Goal: Task Accomplishment & Management: Manage account settings

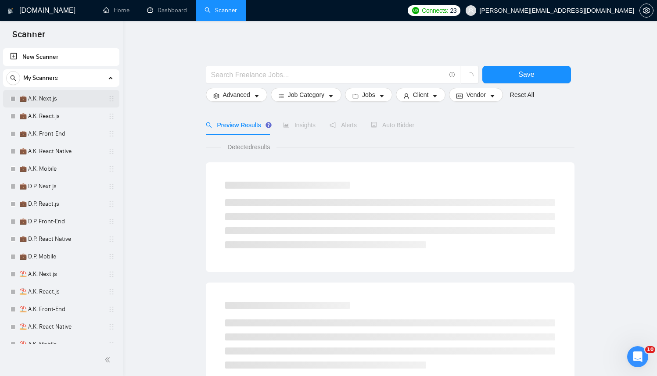
click at [62, 97] on link "💼 A.K. Next.js" at bounding box center [60, 99] width 83 height 18
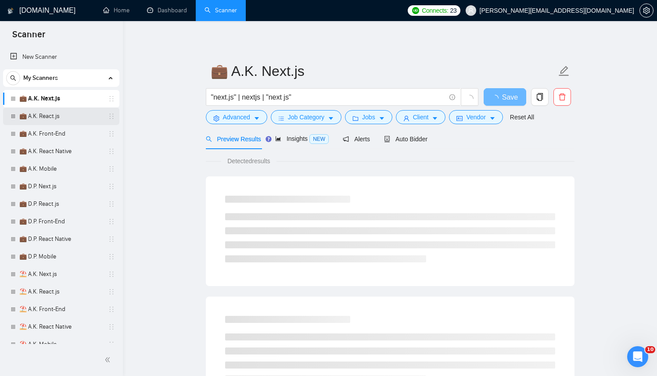
click at [36, 116] on link "💼 A.K. React.js" at bounding box center [60, 117] width 83 height 18
click at [41, 131] on link "💼 A.K. Front-End" at bounding box center [60, 134] width 83 height 18
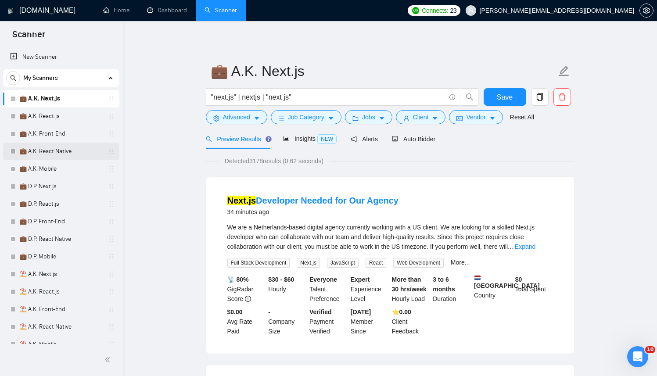
click at [35, 151] on link "💼 A.K. React Native" at bounding box center [60, 152] width 83 height 18
click at [33, 172] on link "💼 A.K. Mobile" at bounding box center [60, 169] width 83 height 18
click at [33, 184] on link "💼 D.P. Next.js" at bounding box center [60, 187] width 83 height 18
click at [422, 141] on span "Auto Bidder" at bounding box center [413, 139] width 43 height 7
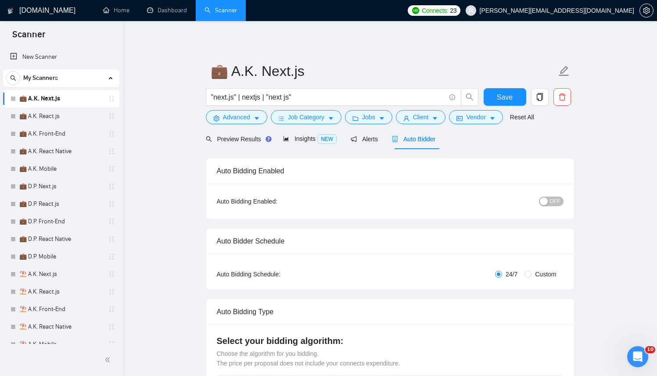
checkbox input "true"
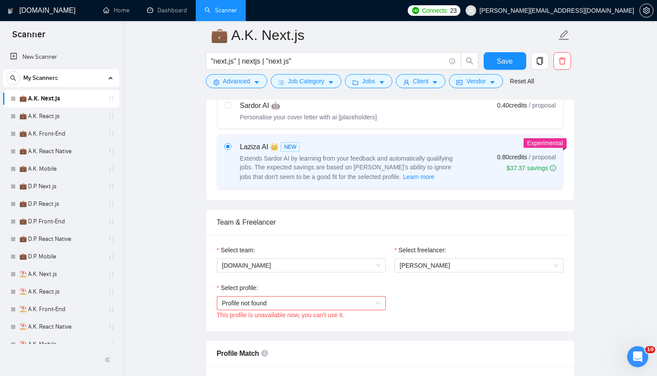
scroll to position [345, 0]
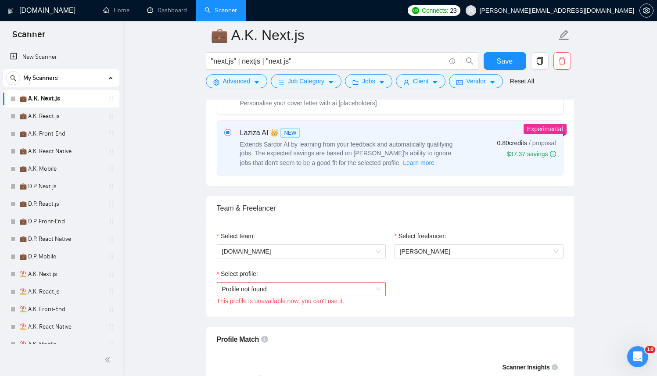
click at [255, 280] on div "Select profile:" at bounding box center [301, 275] width 169 height 13
click at [249, 290] on span "Profile not found" at bounding box center [301, 289] width 159 height 13
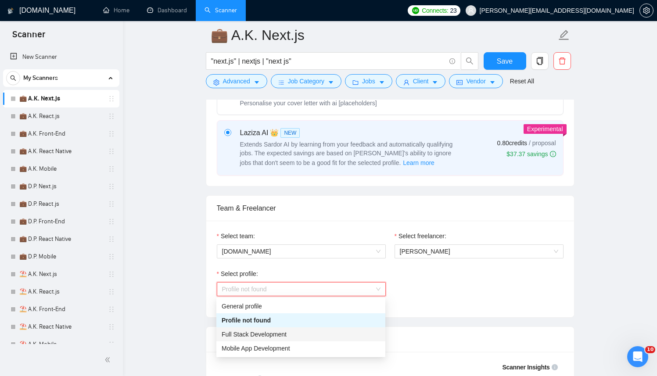
click at [249, 339] on div "Full Stack Development" at bounding box center [301, 335] width 159 height 10
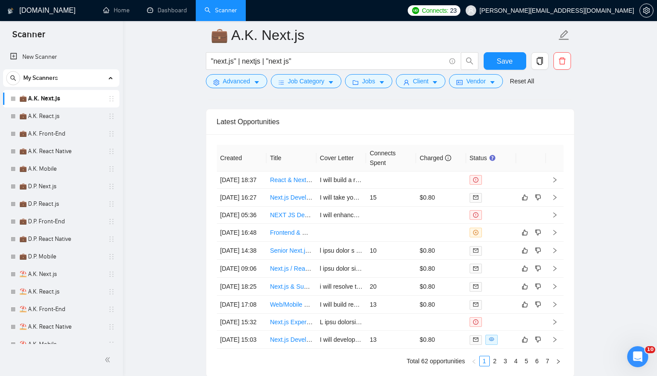
scroll to position [2287, 0]
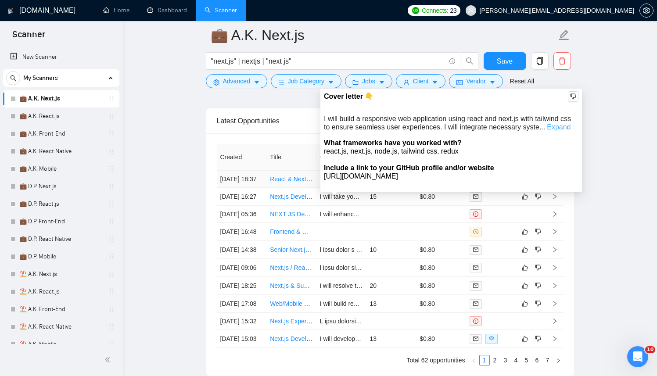
click at [561, 125] on link "Expand" at bounding box center [559, 126] width 24 height 7
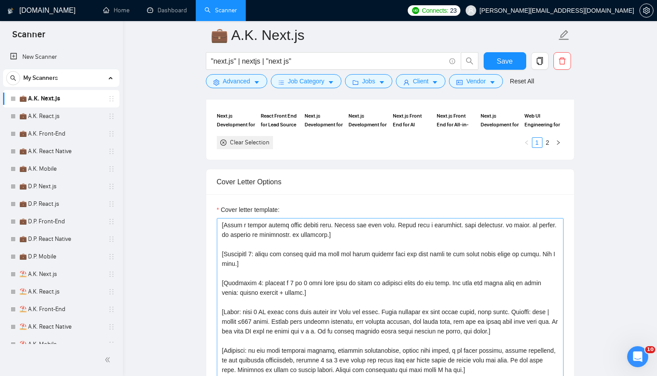
scroll to position [928, 0]
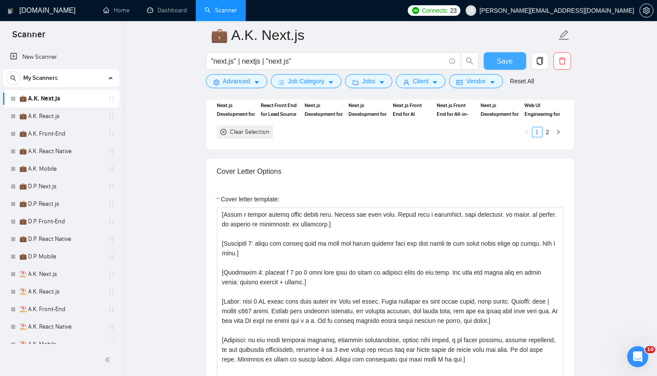
click at [502, 60] on span "Save" at bounding box center [505, 61] width 16 height 11
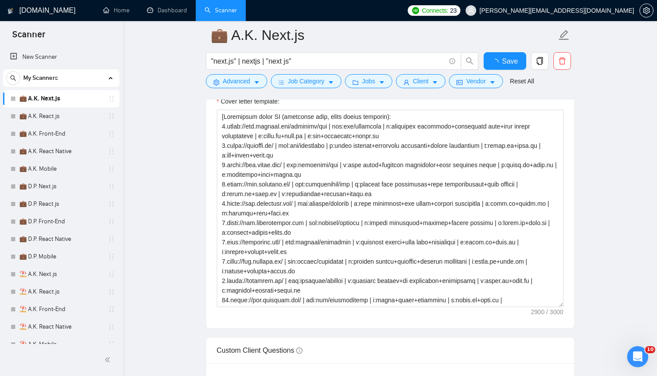
checkbox input "true"
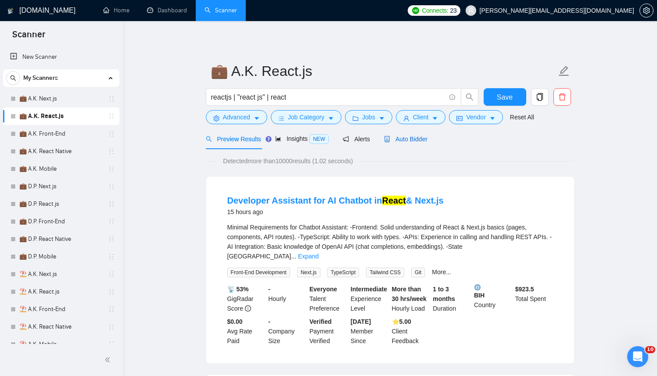
click at [412, 140] on span "Auto Bidder" at bounding box center [405, 139] width 43 height 7
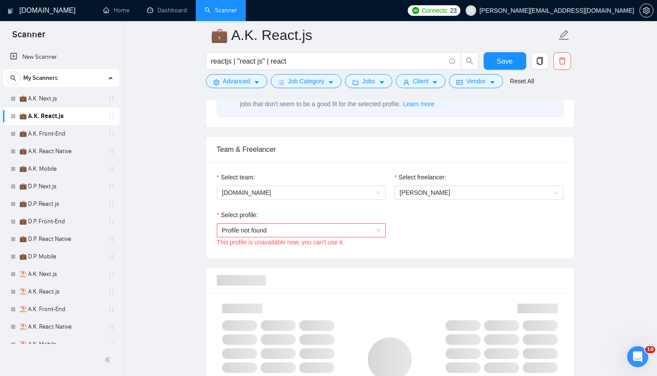
scroll to position [419, 0]
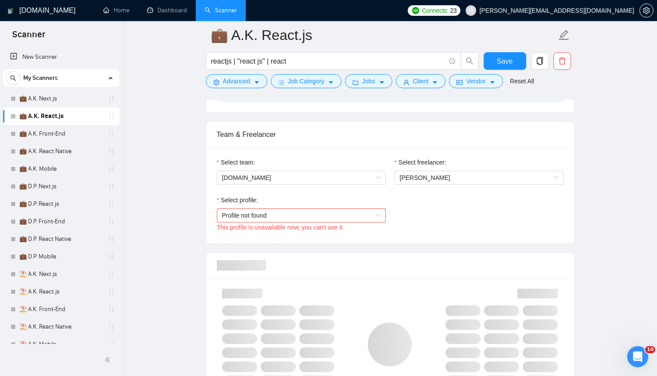
click at [310, 214] on span "Profile not found" at bounding box center [301, 215] width 159 height 13
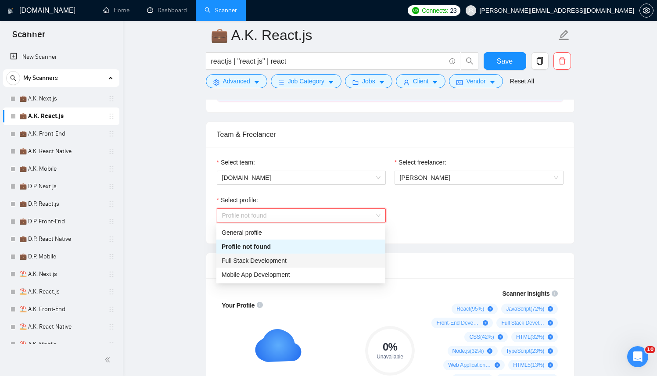
click at [243, 264] on div "Full Stack Development" at bounding box center [301, 261] width 159 height 10
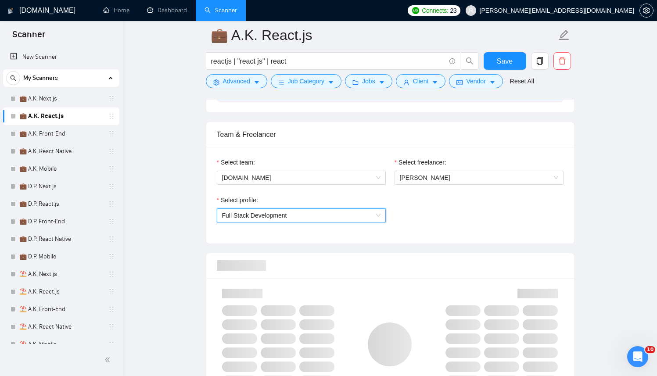
click at [487, 223] on div "Select profile: 1110580755107926016 Full Stack Development This profile is unav…" at bounding box center [391, 214] width 356 height 38
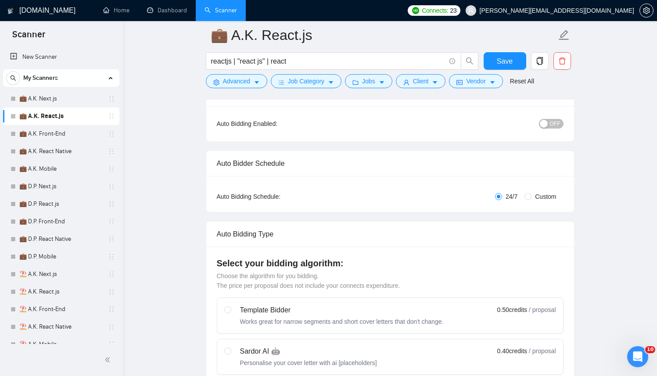
scroll to position [0, 0]
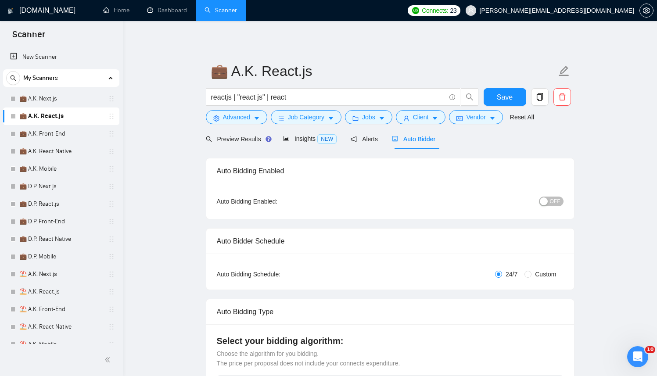
click at [554, 200] on span "OFF" at bounding box center [555, 202] width 11 height 10
click at [515, 101] on button "Save" at bounding box center [505, 97] width 43 height 18
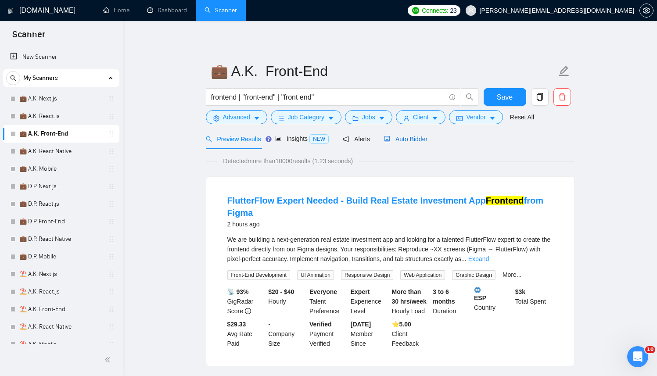
click at [418, 141] on span "Auto Bidder" at bounding box center [405, 139] width 43 height 7
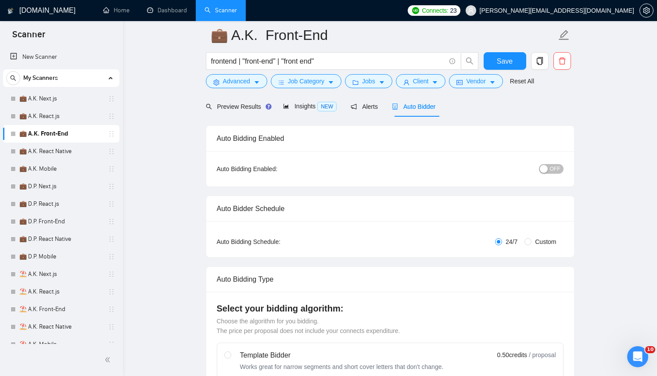
scroll to position [429, 0]
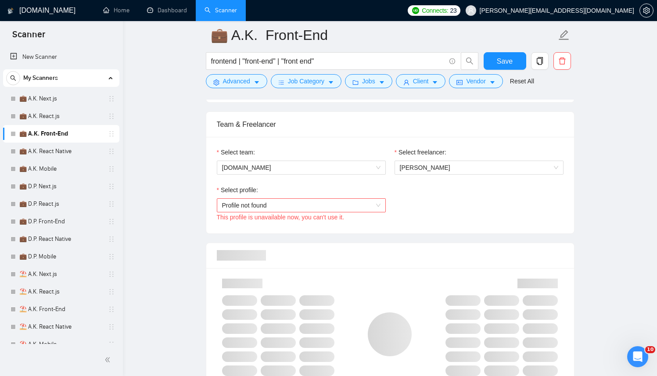
click at [334, 204] on span "Profile not found" at bounding box center [301, 205] width 159 height 13
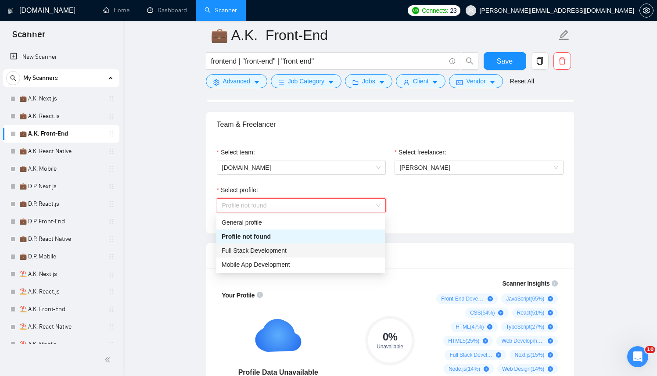
click at [281, 252] on span "Full Stack Development" at bounding box center [254, 250] width 65 height 7
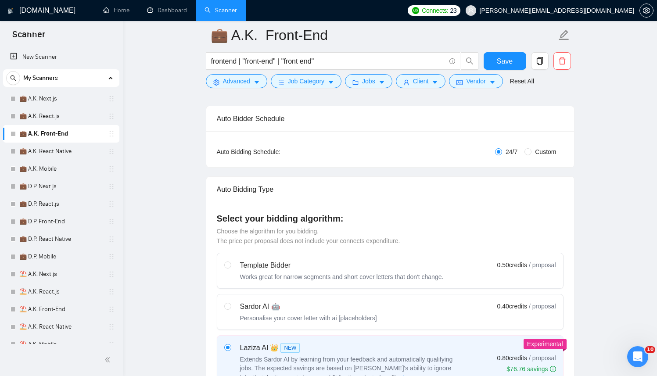
scroll to position [0, 0]
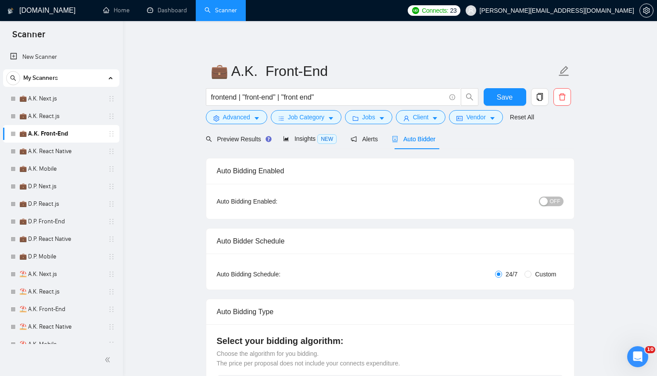
click at [560, 204] on span "OFF" at bounding box center [555, 202] width 11 height 10
click at [502, 94] on span "Save" at bounding box center [505, 97] width 16 height 11
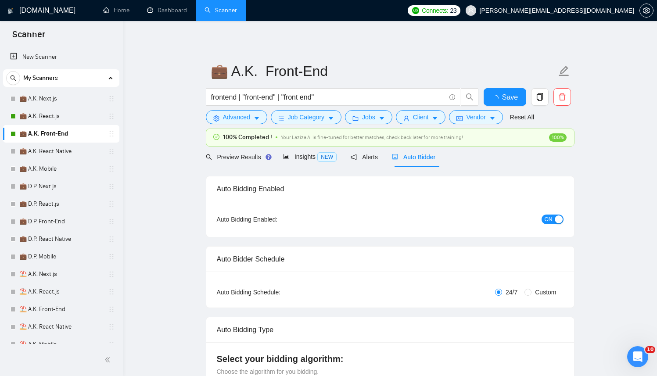
checkbox input "true"
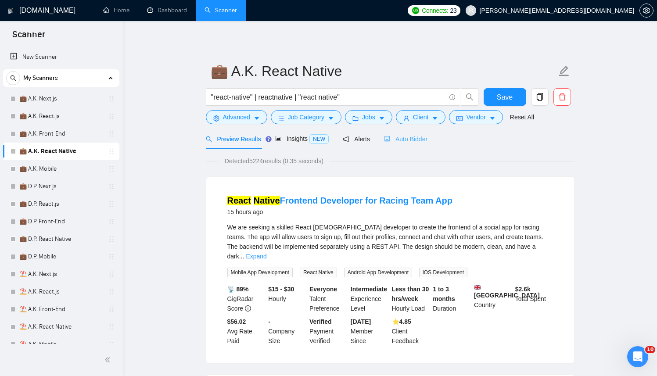
click at [406, 131] on div "Auto Bidder" at bounding box center [405, 139] width 43 height 21
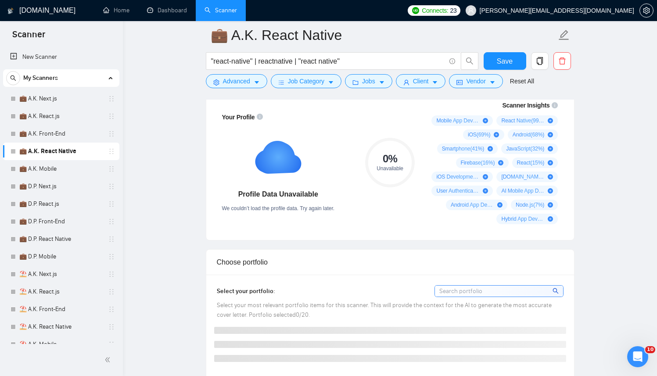
scroll to position [424, 0]
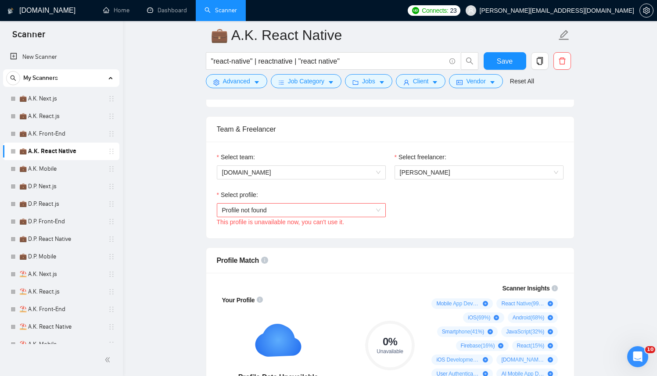
click at [278, 210] on span "Profile not found" at bounding box center [301, 210] width 159 height 13
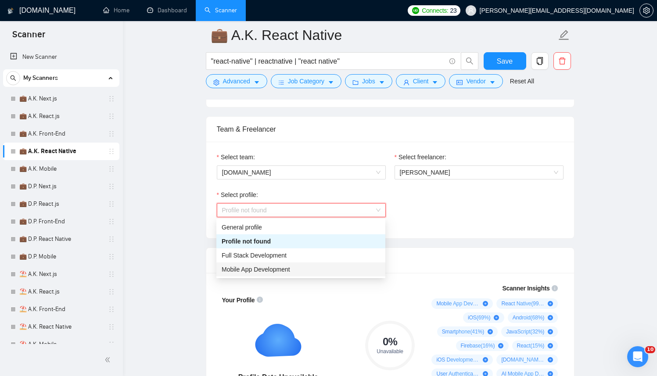
click at [252, 267] on span "Mobile App Development" at bounding box center [256, 269] width 69 height 7
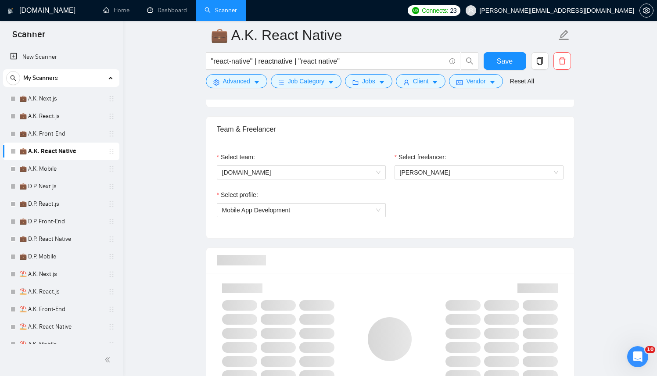
click at [414, 226] on div "Select profile: Mobile App Development" at bounding box center [391, 209] width 356 height 38
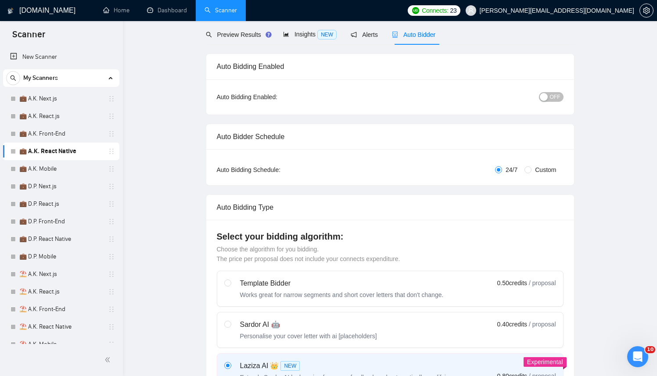
scroll to position [0, 0]
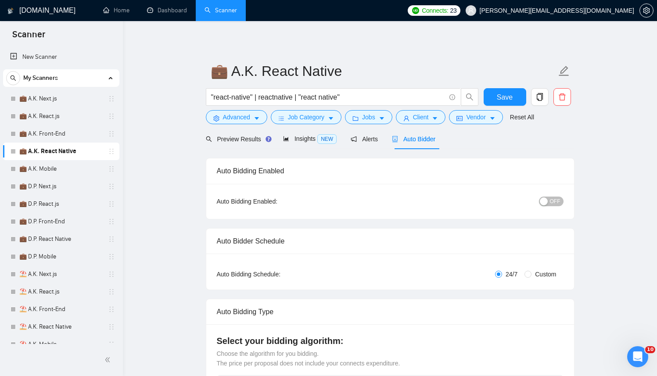
click at [559, 206] on div "OFF" at bounding box center [505, 202] width 115 height 14
click at [552, 205] on span "OFF" at bounding box center [555, 202] width 11 height 10
click at [514, 98] on button "Save" at bounding box center [505, 97] width 43 height 18
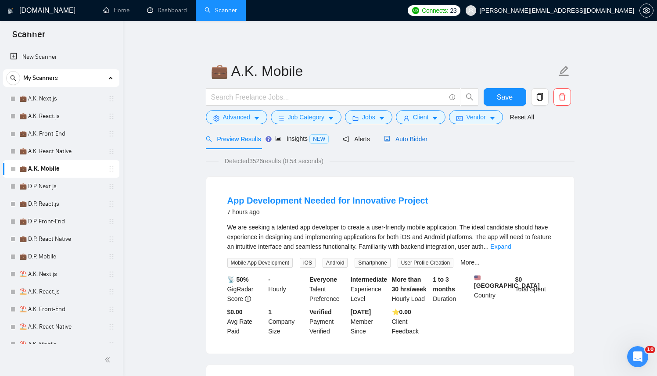
click at [404, 138] on span "Auto Bidder" at bounding box center [405, 139] width 43 height 7
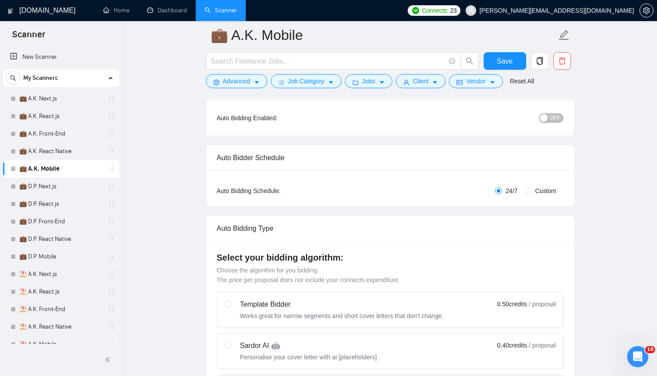
scroll to position [71, 0]
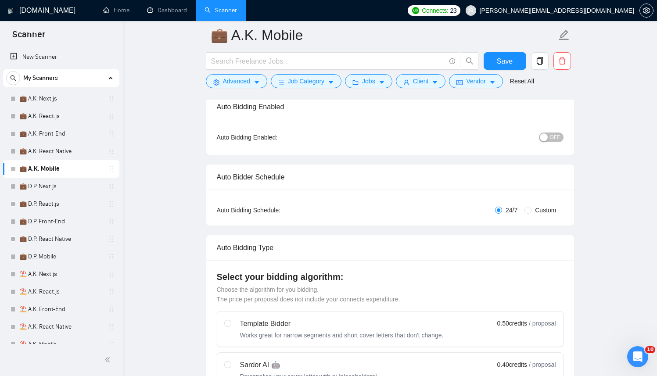
click at [545, 135] on div "button" at bounding box center [544, 137] width 8 height 8
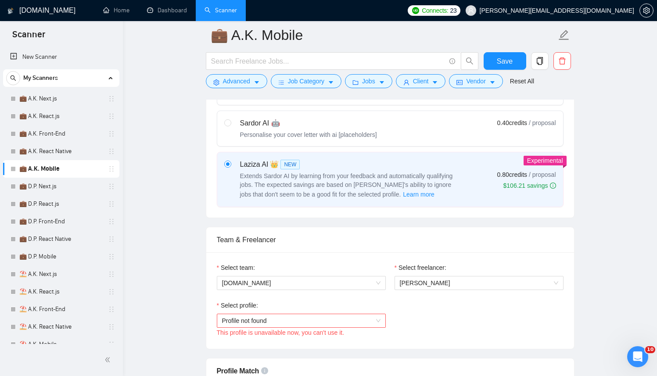
scroll to position [473, 0]
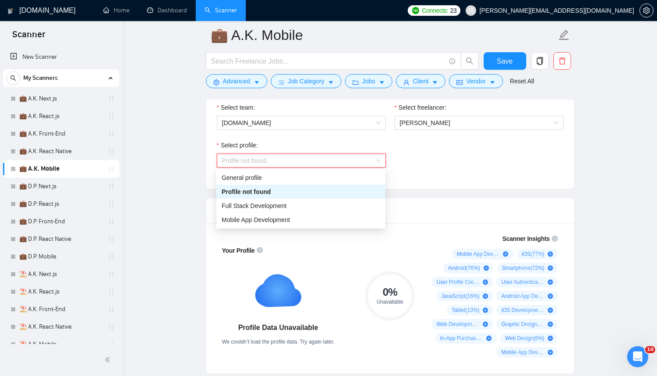
click at [335, 162] on span "Profile not found" at bounding box center [301, 160] width 159 height 13
click at [264, 223] on span "Mobile App Development" at bounding box center [256, 219] width 69 height 7
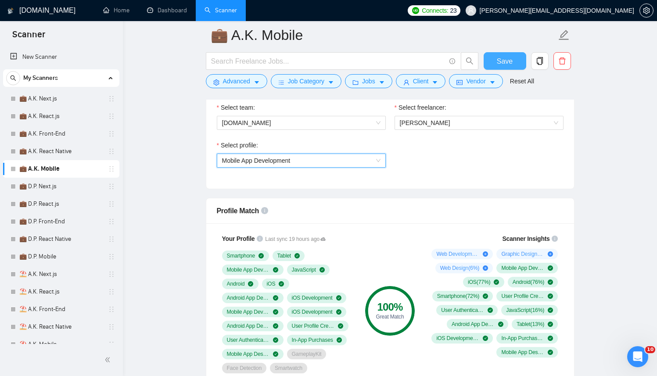
click at [505, 60] on span "Save" at bounding box center [505, 61] width 16 height 11
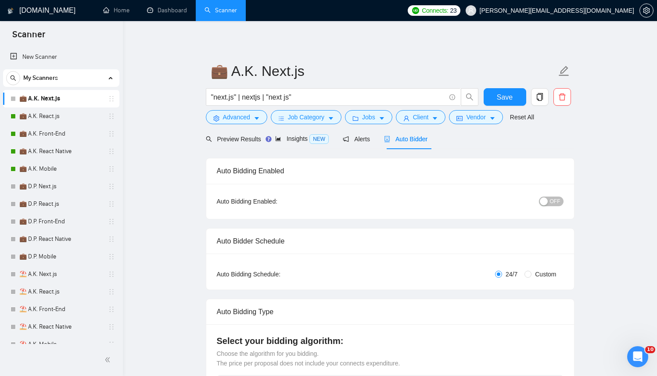
scroll to position [11, 0]
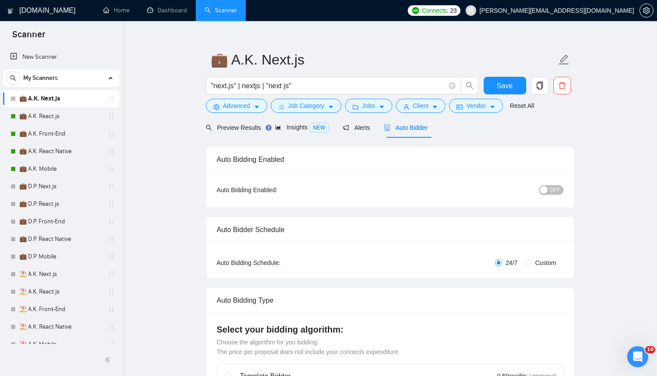
click at [541, 188] on div "button" at bounding box center [544, 190] width 8 height 8
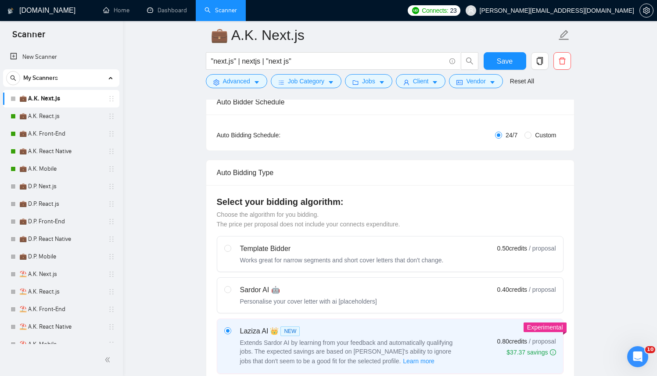
scroll to position [0, 0]
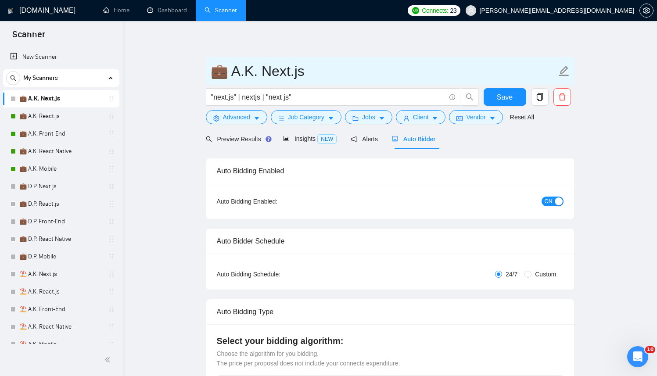
click at [242, 71] on input "💼 A.K. Next.js" at bounding box center [384, 71] width 346 height 22
click at [247, 71] on input "💼 A.K. Next.js" at bounding box center [384, 71] width 346 height 22
drag, startPoint x: 250, startPoint y: 71, endPoint x: 214, endPoint y: 71, distance: 36.4
click at [214, 71] on input "💼 A.K. Next.js" at bounding box center [384, 71] width 346 height 22
click at [249, 69] on input "💼 A.K. Next.js" at bounding box center [384, 71] width 346 height 22
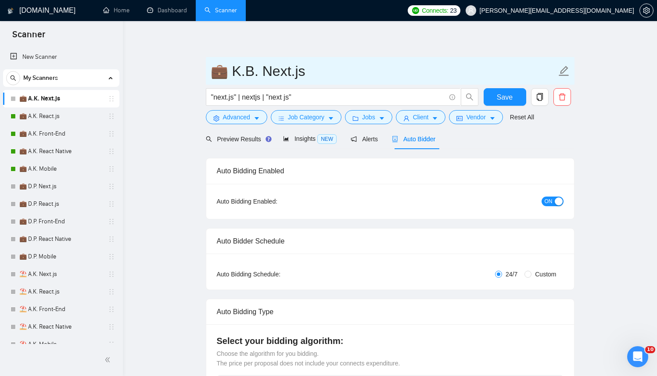
drag, startPoint x: 258, startPoint y: 73, endPoint x: 225, endPoint y: 72, distance: 32.5
click at [225, 72] on input "💼 K.B. Next.js" at bounding box center [384, 71] width 346 height 22
click at [246, 62] on input "💼 K.B. Next.js" at bounding box center [384, 71] width 346 height 22
drag, startPoint x: 254, startPoint y: 74, endPoint x: 198, endPoint y: 74, distance: 56.2
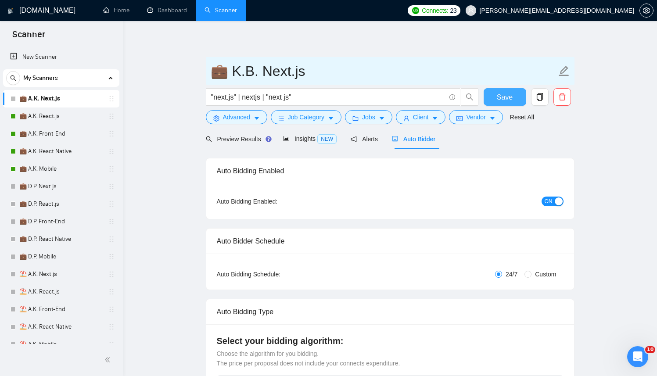
type input "💼 K.B. Next.js"
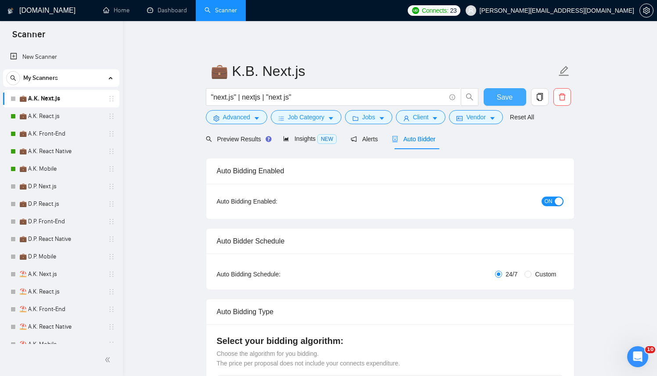
click at [505, 98] on span "Save" at bounding box center [505, 97] width 16 height 11
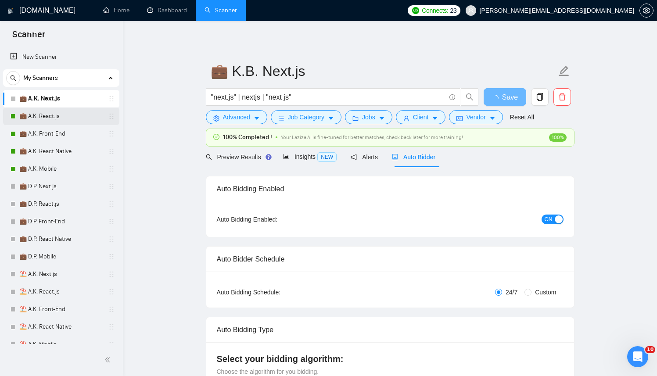
click at [45, 113] on link "💼 A.K. React.js" at bounding box center [60, 117] width 83 height 18
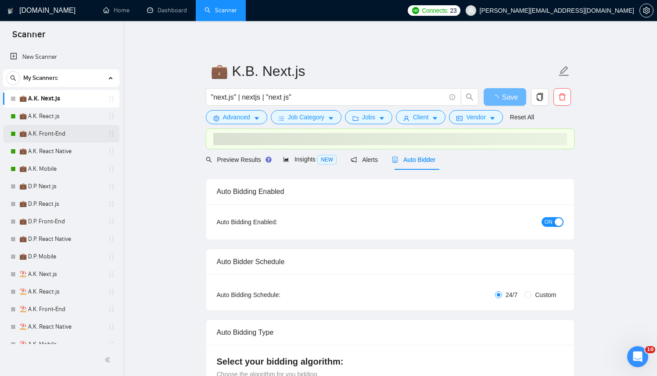
click at [41, 133] on link "💼 A.K. Front-End" at bounding box center [60, 134] width 83 height 18
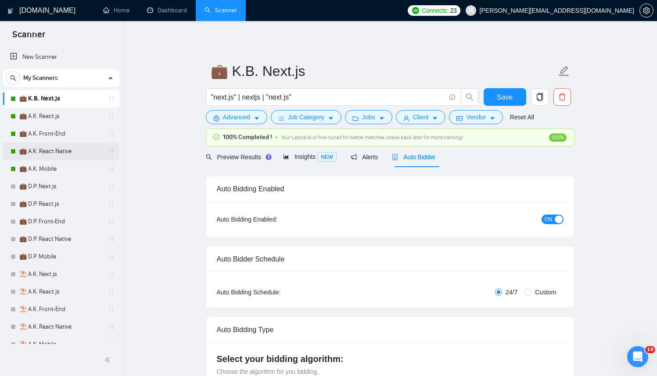
click at [39, 146] on link "💼 A.K. React Native" at bounding box center [60, 152] width 83 height 18
click at [34, 171] on link "💼 A.K. Mobile" at bounding box center [60, 169] width 83 height 18
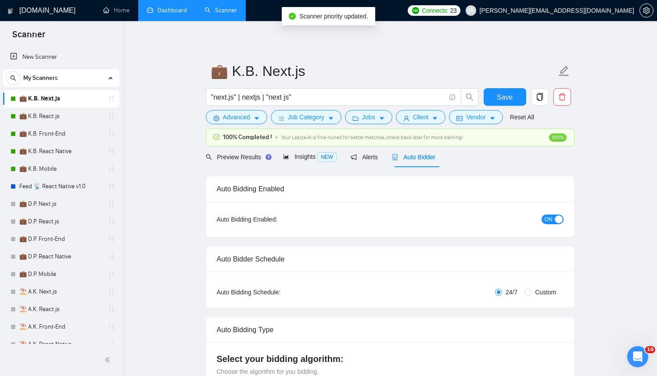
click at [162, 14] on link "Dashboard" at bounding box center [167, 10] width 40 height 7
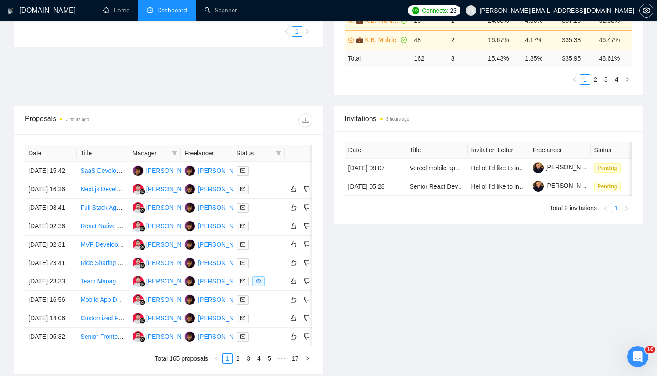
scroll to position [263, 0]
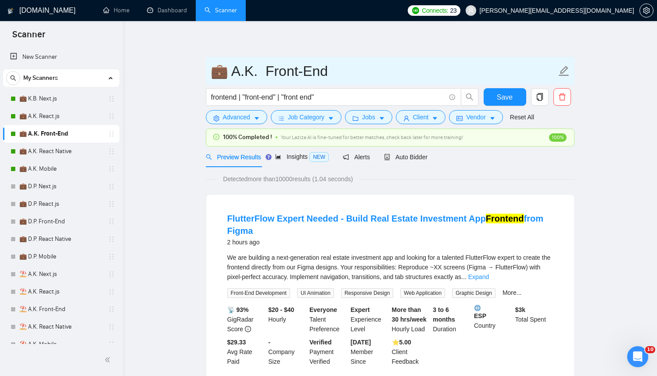
drag, startPoint x: 257, startPoint y: 72, endPoint x: 178, endPoint y: 72, distance: 79.0
paste input "K.B."
type input "💼 K.B. Front-End"
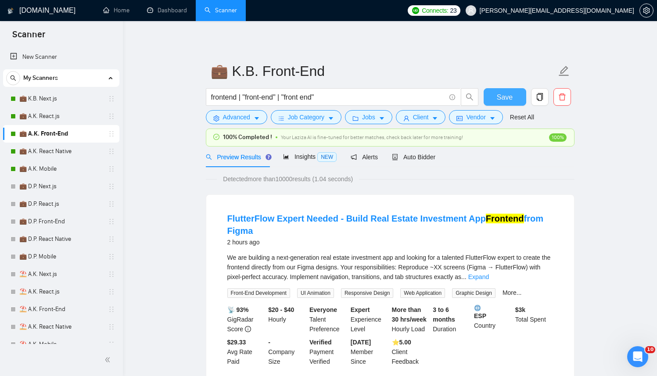
click at [492, 94] on button "Save" at bounding box center [505, 97] width 43 height 18
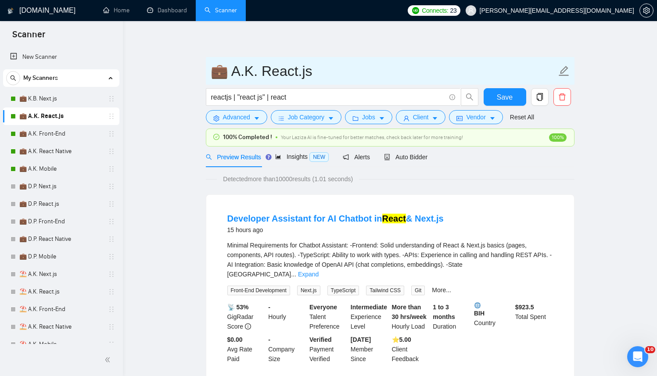
drag, startPoint x: 255, startPoint y: 71, endPoint x: 170, endPoint y: 70, distance: 85.2
paste input "K.B"
type input "💼 K.B. React.js"
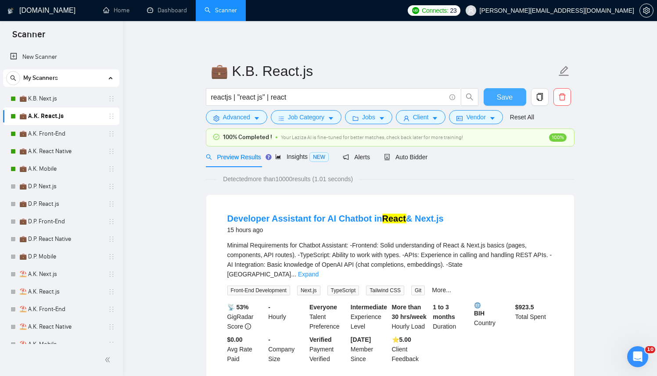
click at [502, 99] on span "Save" at bounding box center [505, 97] width 16 height 11
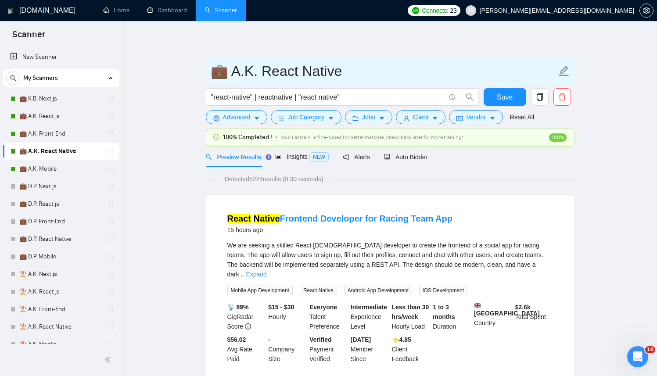
drag, startPoint x: 254, startPoint y: 73, endPoint x: 215, endPoint y: 66, distance: 39.6
paste input "K.B"
type input "💼 K.B. React Native"
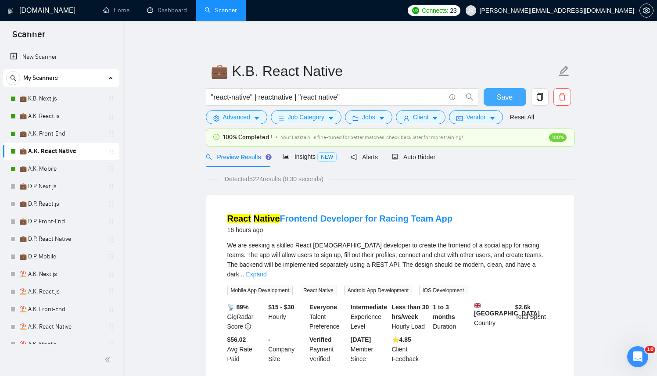
click at [513, 98] on button "Save" at bounding box center [505, 97] width 43 height 18
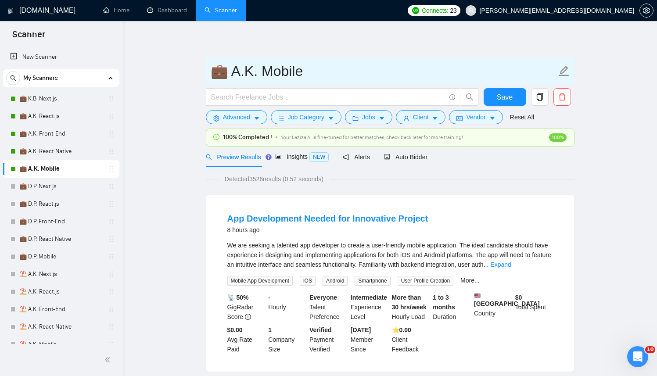
drag, startPoint x: 257, startPoint y: 70, endPoint x: 165, endPoint y: 70, distance: 92.2
paste input "K.B"
type input "💼 K.B. Mobile"
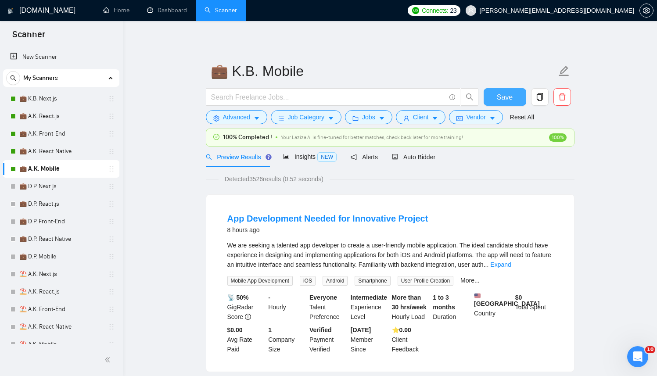
click at [513, 95] on button "Save" at bounding box center [505, 97] width 43 height 18
